Goal: Transaction & Acquisition: Book appointment/travel/reservation

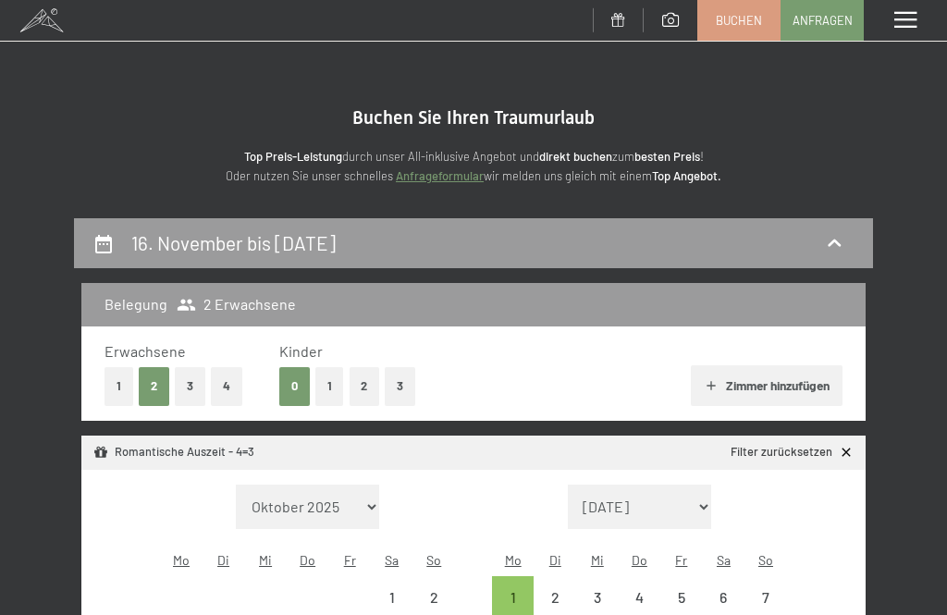
select select "2025-11-01"
select select "2025-12-01"
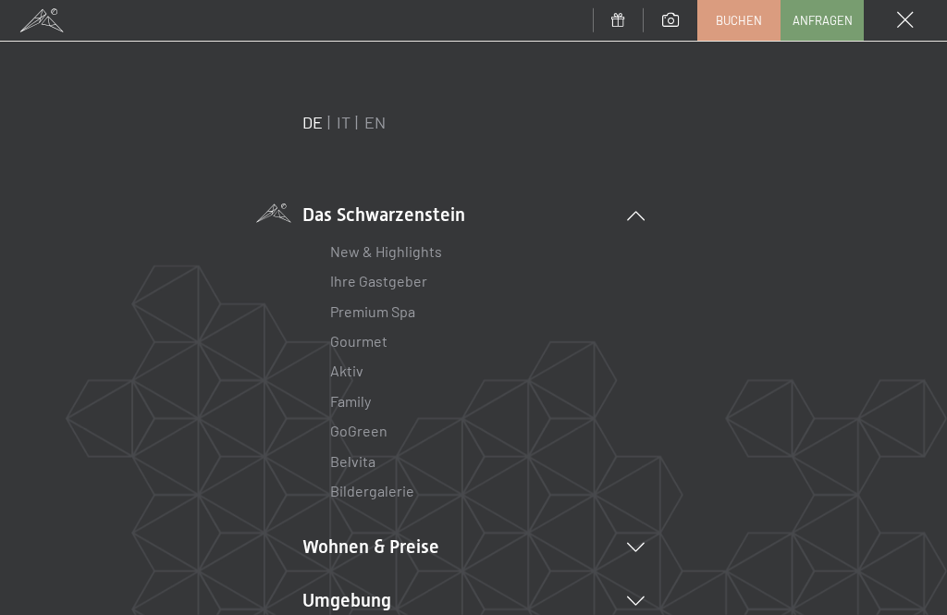
click at [634, 548] on icon at bounding box center [636, 547] width 18 height 9
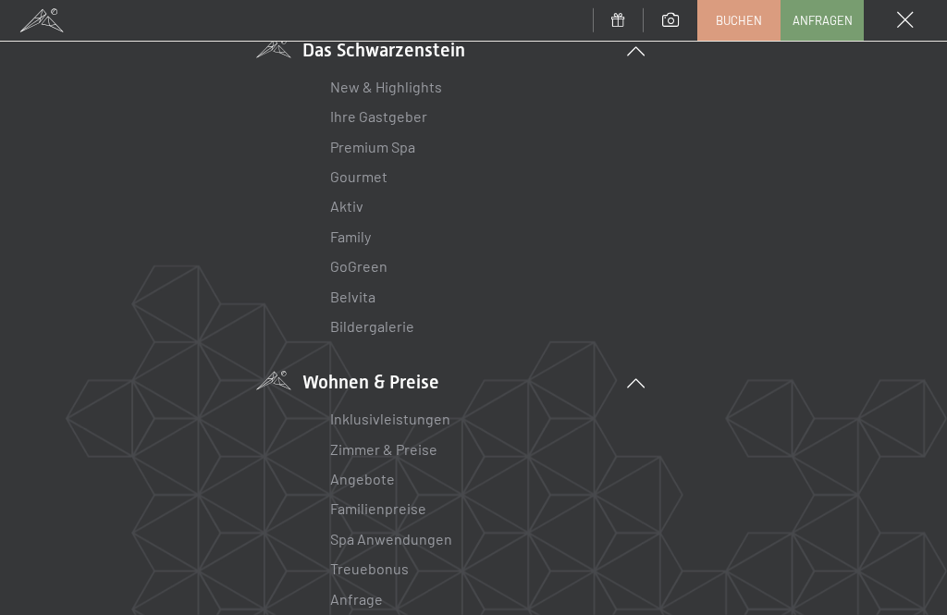
scroll to position [166, 0]
click at [391, 499] on link "Familienpreise" at bounding box center [378, 508] width 96 height 18
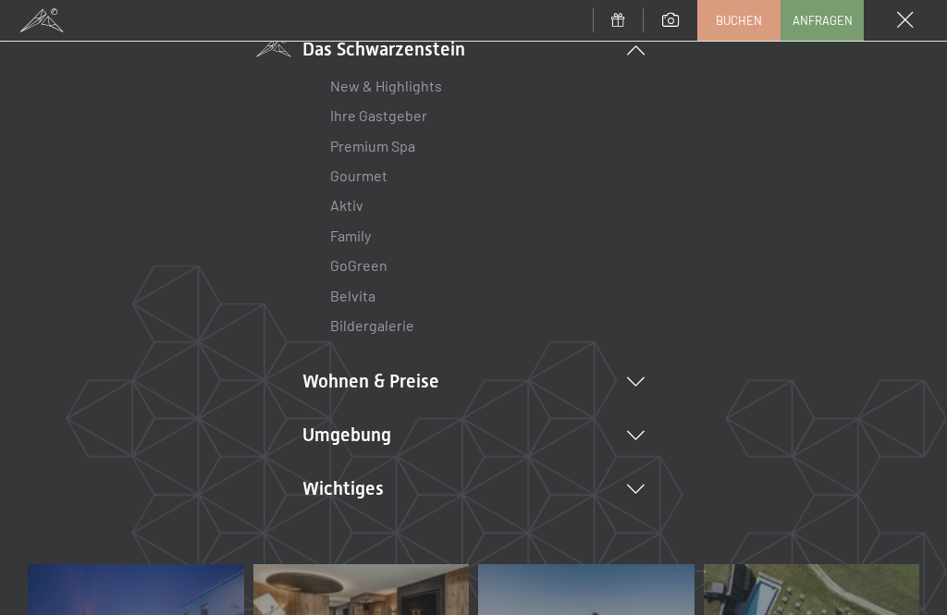
click at [634, 379] on icon at bounding box center [636, 381] width 18 height 9
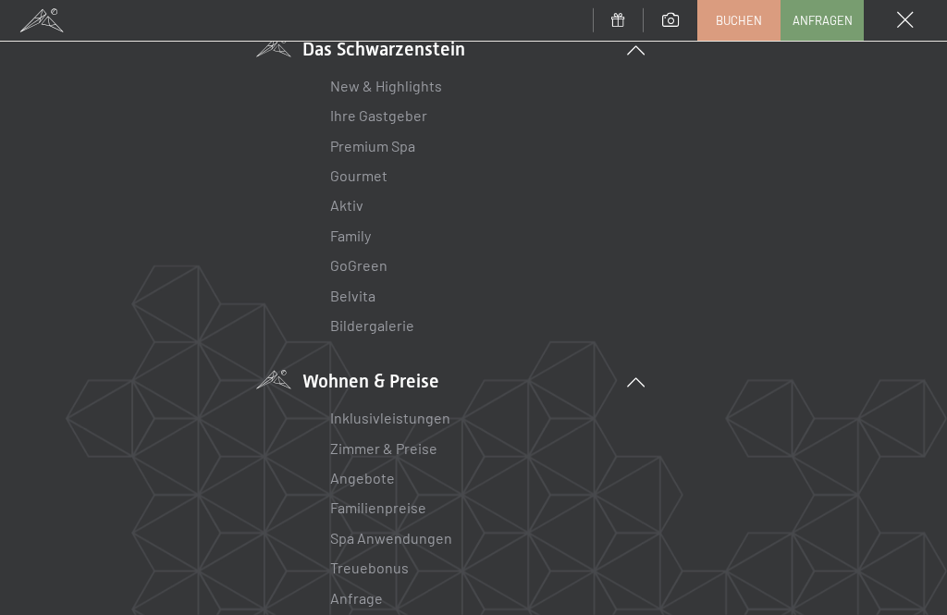
click at [371, 479] on link "Angebote" at bounding box center [362, 478] width 65 height 18
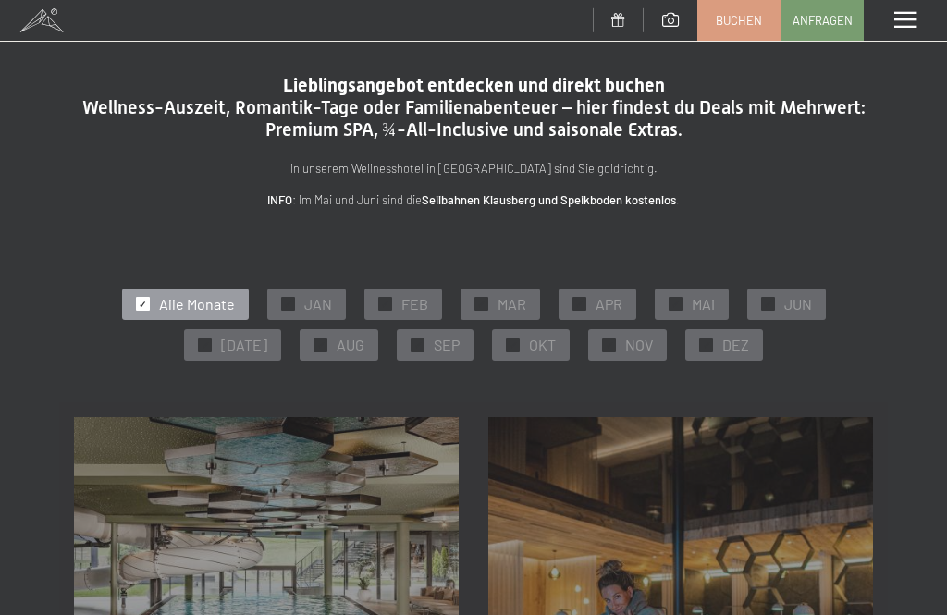
click at [609, 346] on div "✓ NOV" at bounding box center [627, 344] width 79 height 31
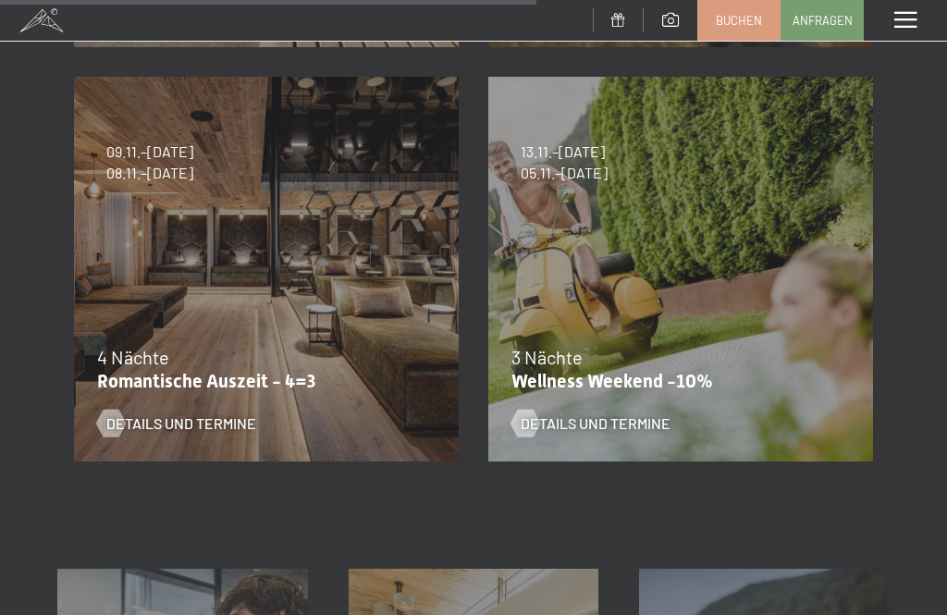
scroll to position [1170, 0]
click at [731, 343] on div "3 Nächte" at bounding box center [675, 356] width 329 height 26
click at [624, 420] on span "Details und Termine" at bounding box center [596, 423] width 150 height 20
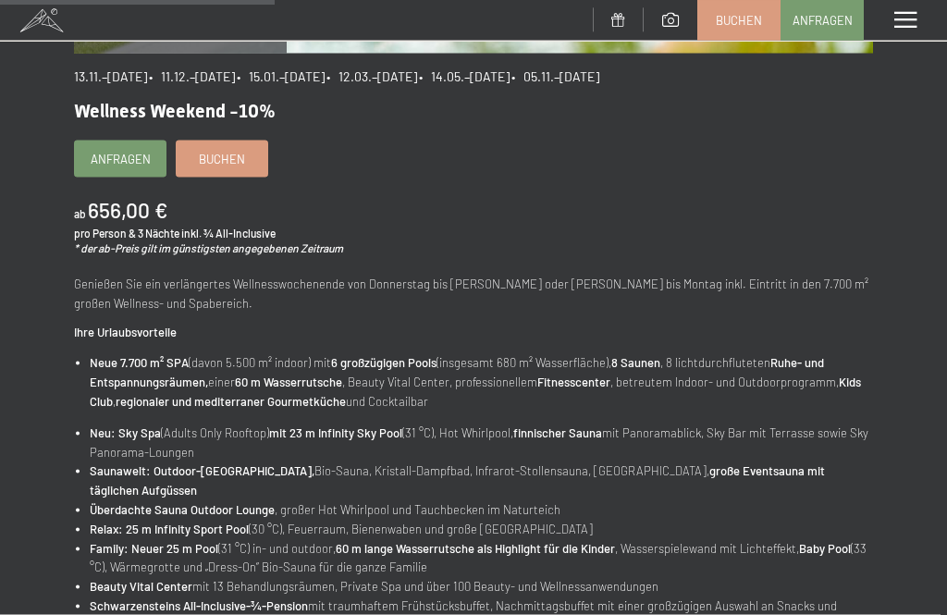
scroll to position [519, 0]
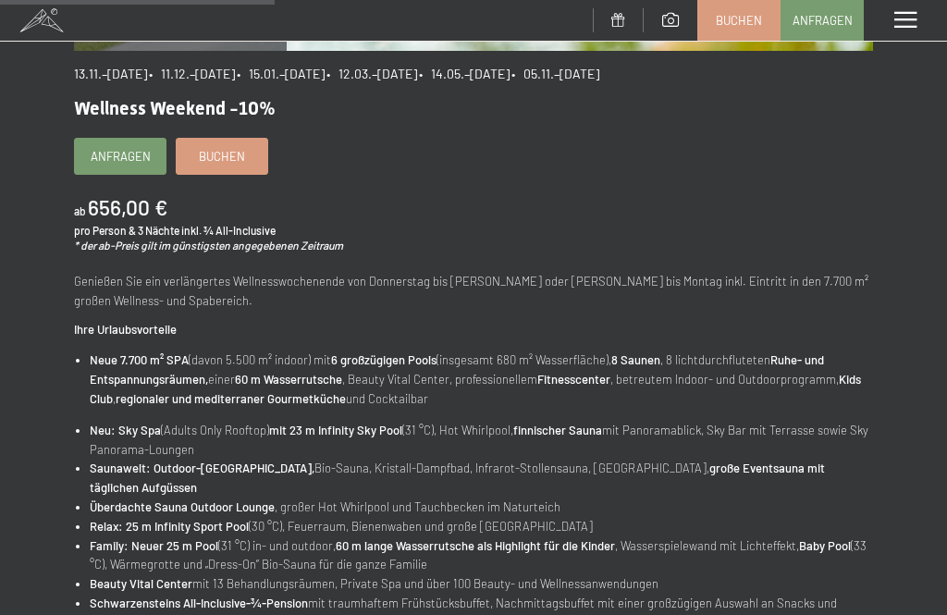
click at [233, 148] on span "Buchen" at bounding box center [222, 156] width 46 height 17
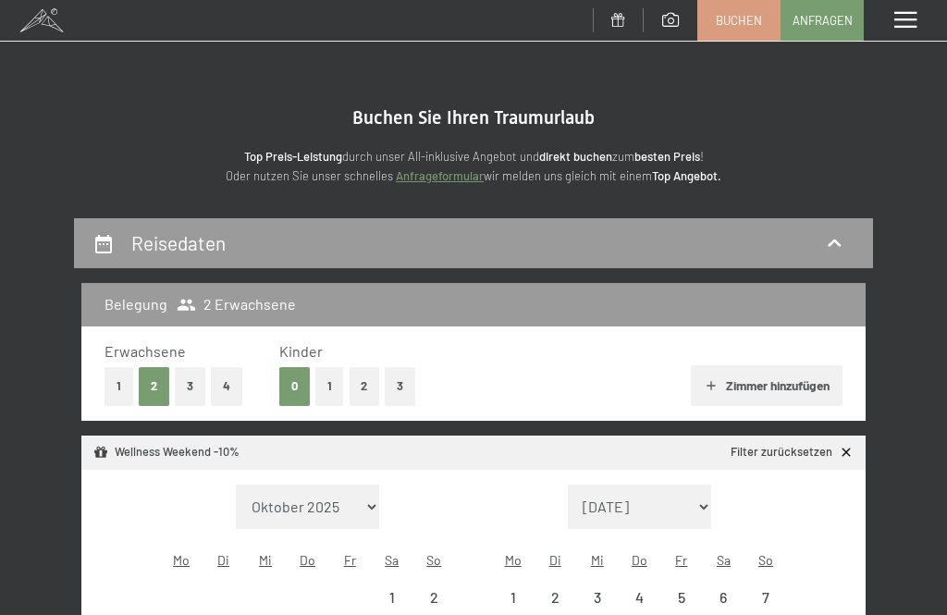
select select "[DATE]"
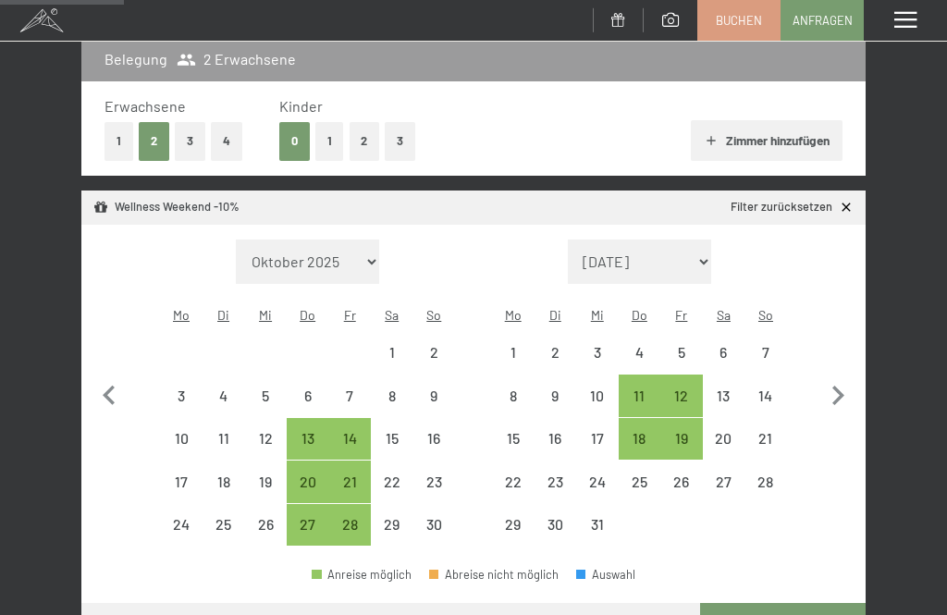
scroll to position [254, 0]
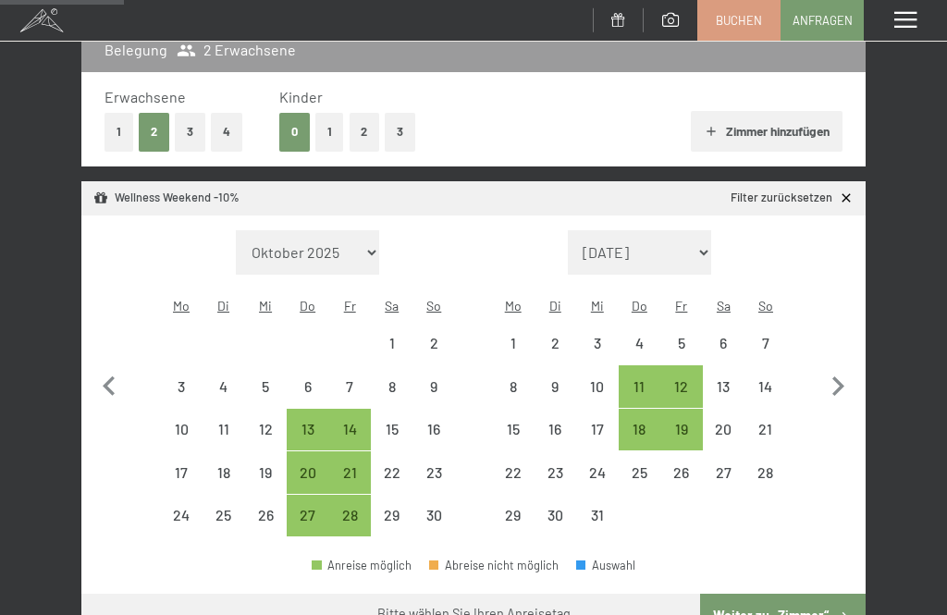
click at [353, 422] on div "14" at bounding box center [349, 441] width 39 height 39
select select "[DATE]"
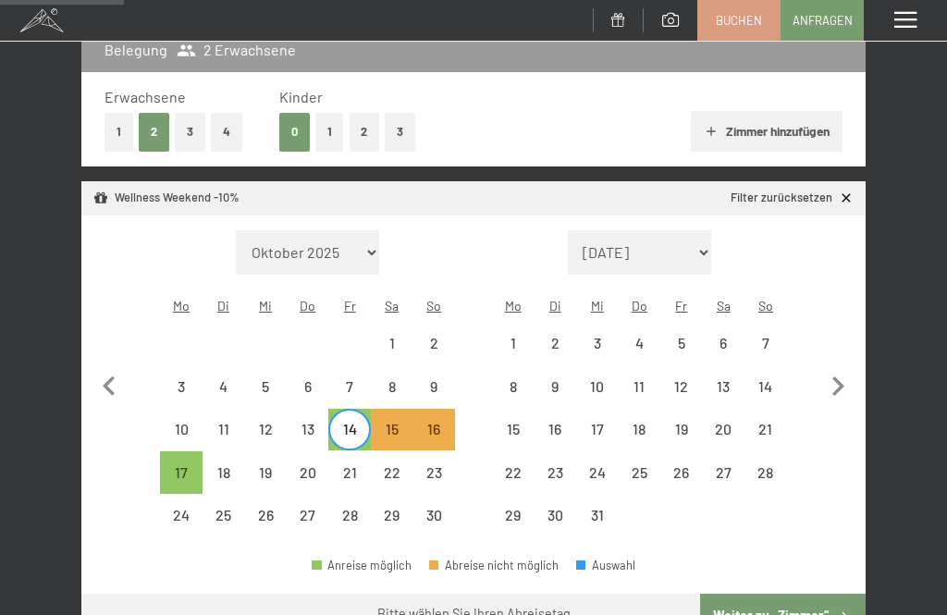
click at [179, 465] on div "17" at bounding box center [181, 484] width 39 height 39
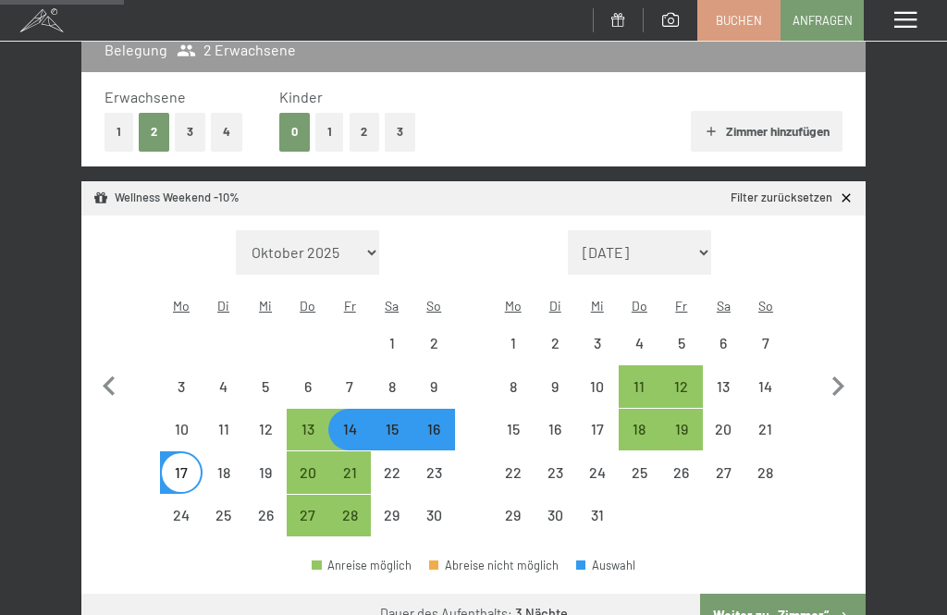
select select "[DATE]"
click at [773, 610] on button "Weiter zu „Zimmer“" at bounding box center [783, 616] width 166 height 44
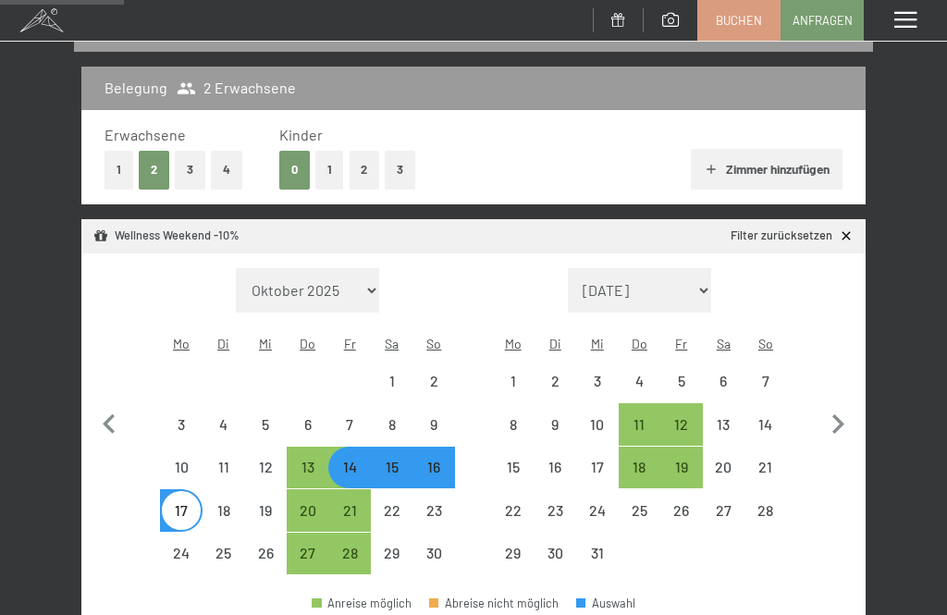
select select "[DATE]"
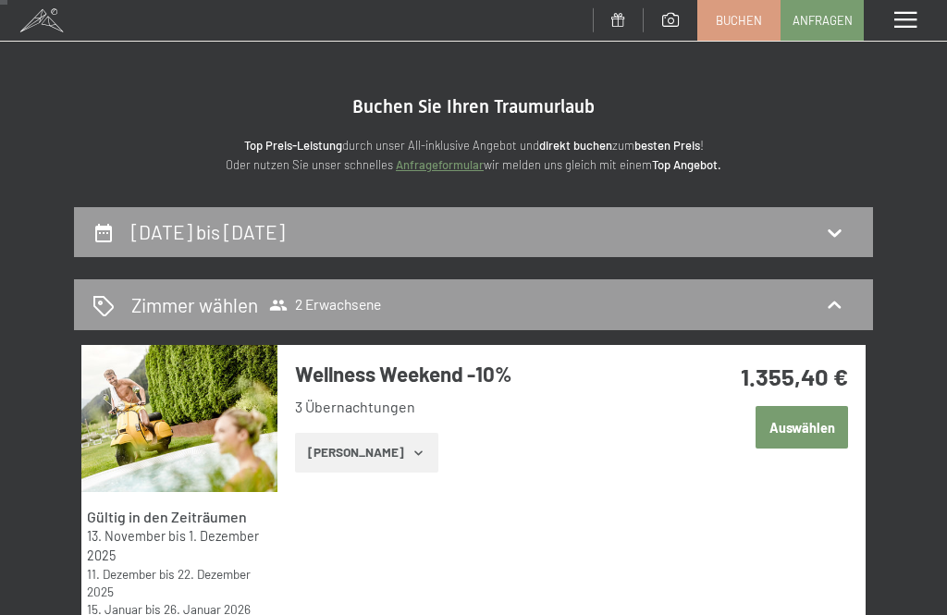
scroll to position [0, 0]
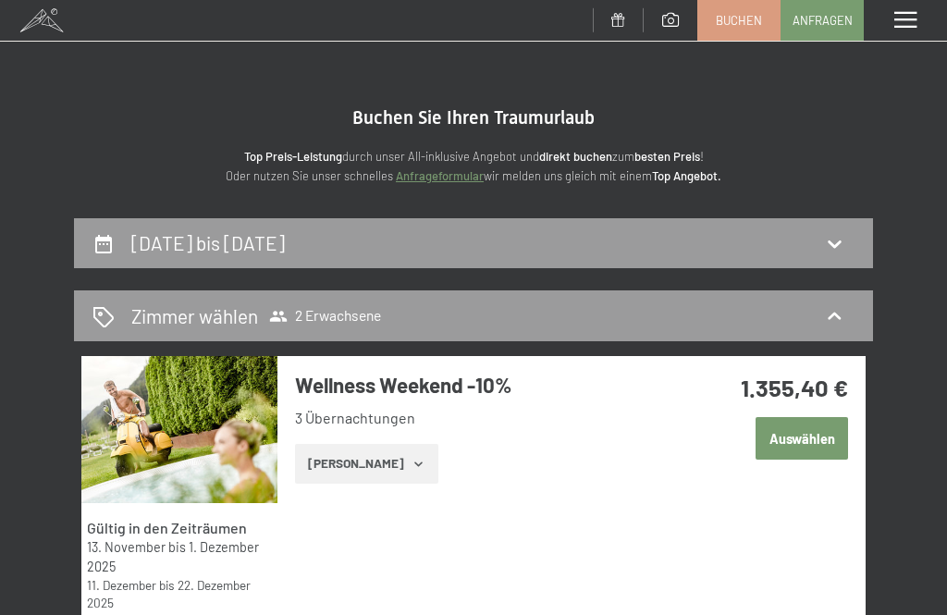
click at [843, 241] on icon at bounding box center [834, 243] width 22 height 22
select select "[DATE]"
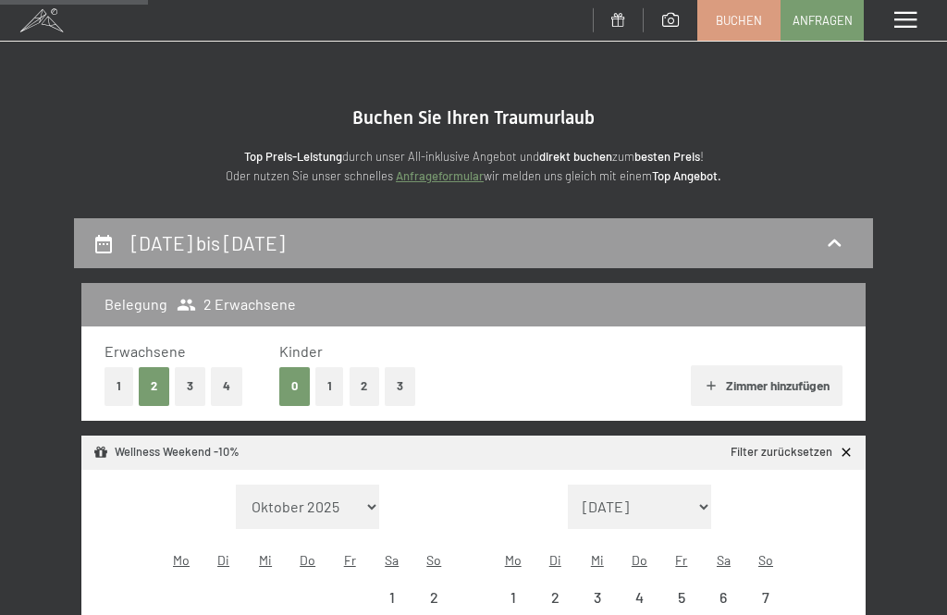
scroll to position [216, 0]
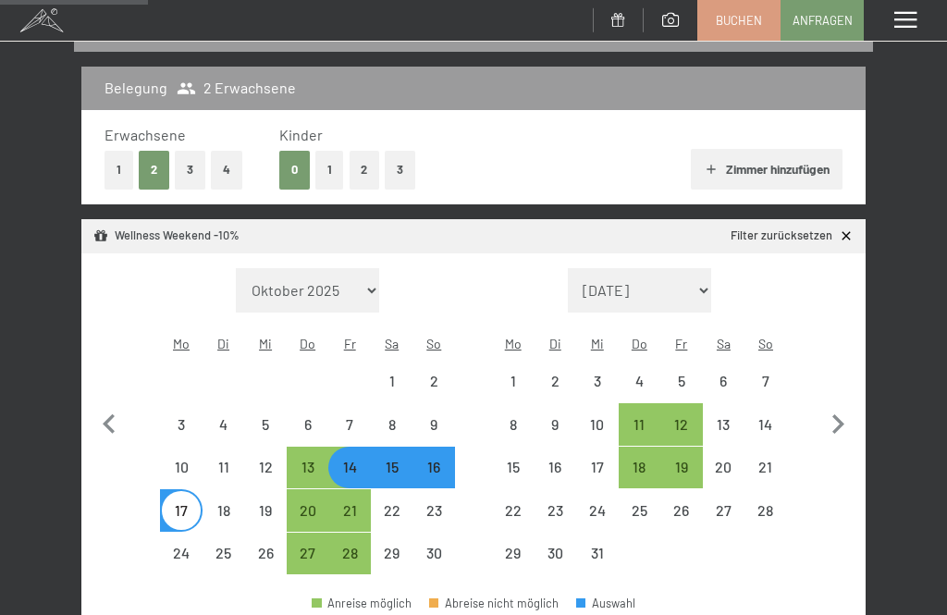
click at [302, 460] on div "13" at bounding box center [308, 479] width 39 height 39
select select "[DATE]"
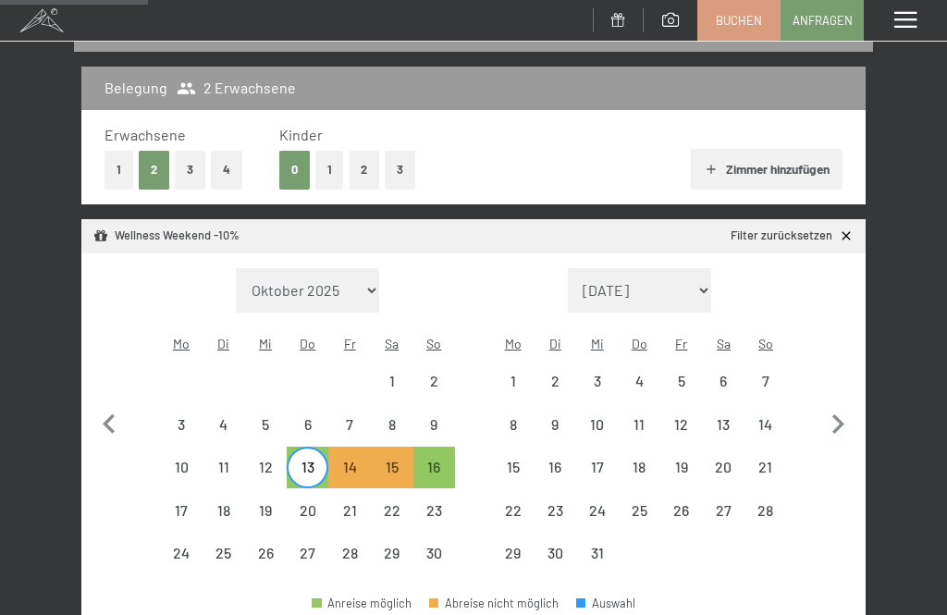
click at [436, 460] on div "16" at bounding box center [434, 479] width 39 height 39
select select "[DATE]"
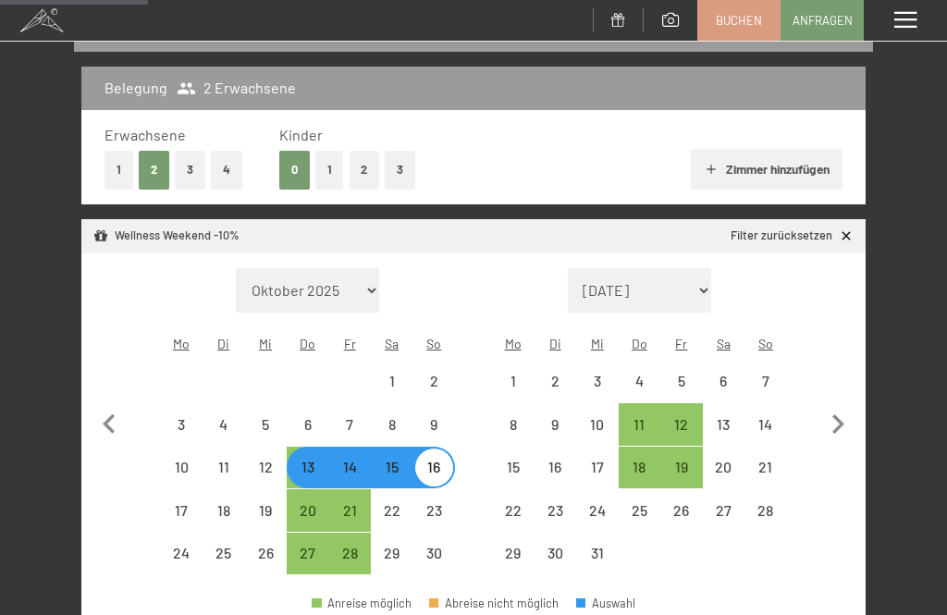
select select "[DATE]"
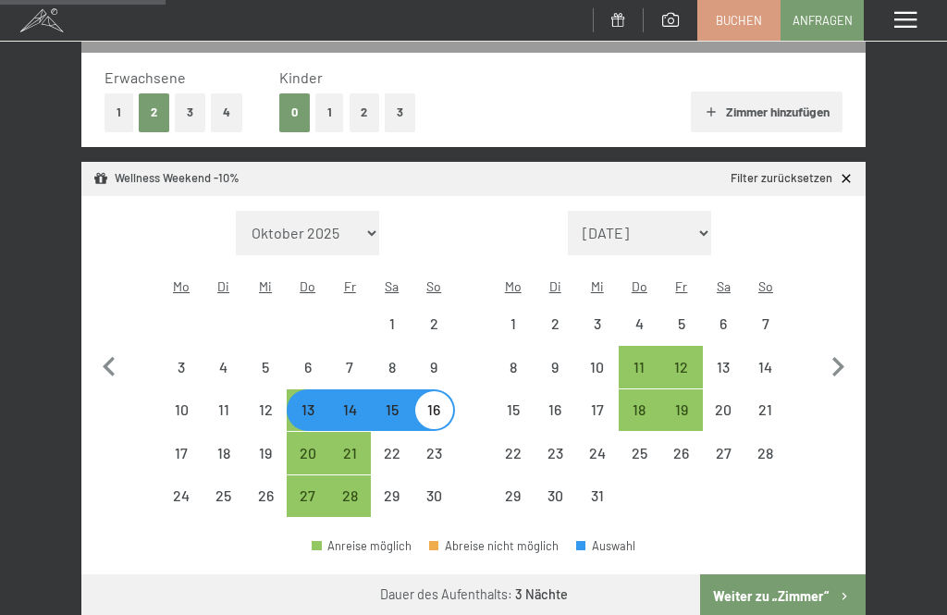
click at [804, 576] on button "Weiter zu „Zimmer“" at bounding box center [783, 596] width 166 height 44
select select "[DATE]"
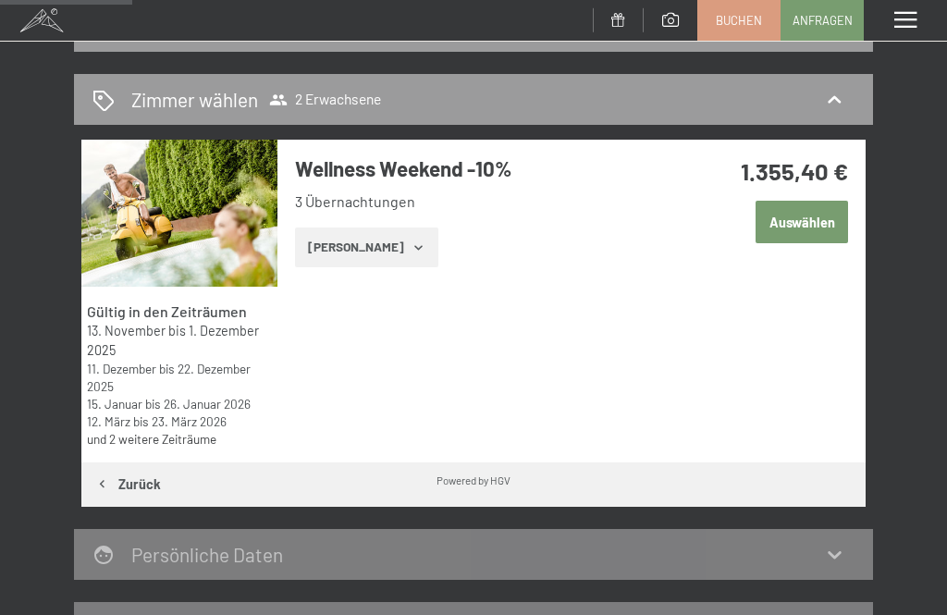
click at [811, 225] on button "Auswählen" at bounding box center [802, 222] width 92 height 43
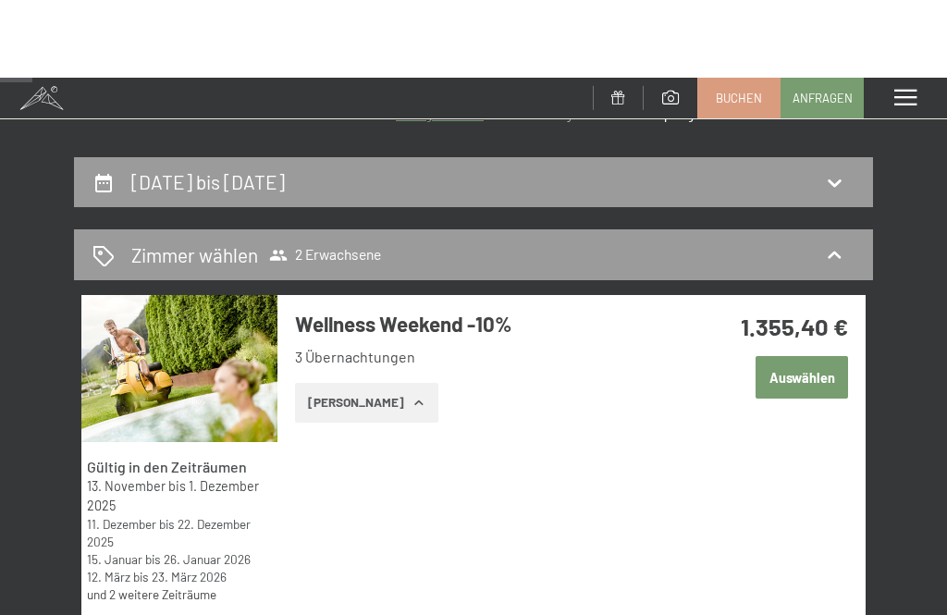
scroll to position [0, 0]
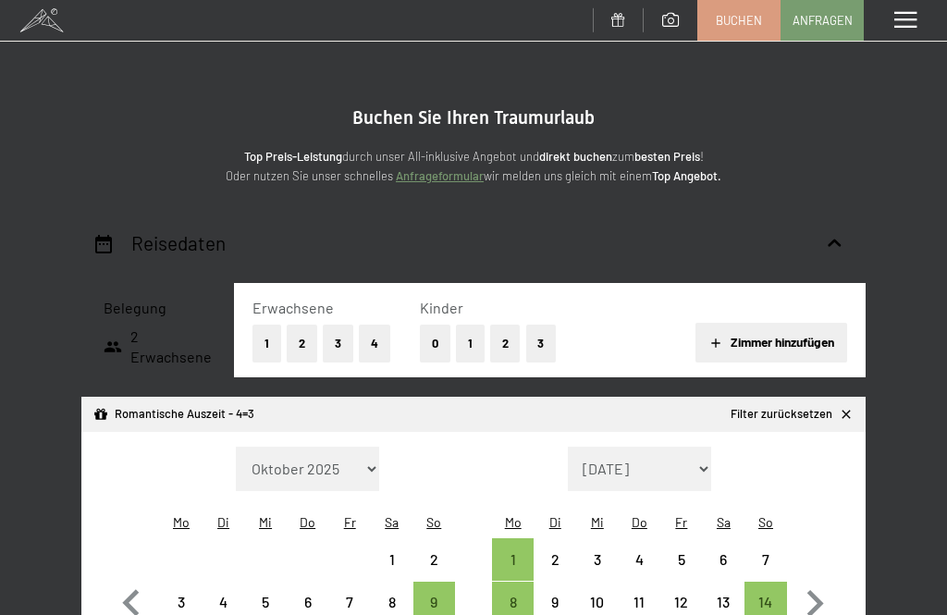
select select "[DATE]"
